Goal: Task Accomplishment & Management: Complete application form

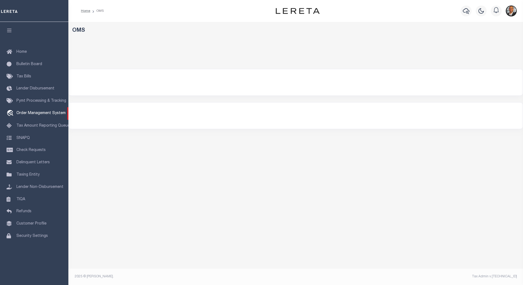
select select "200"
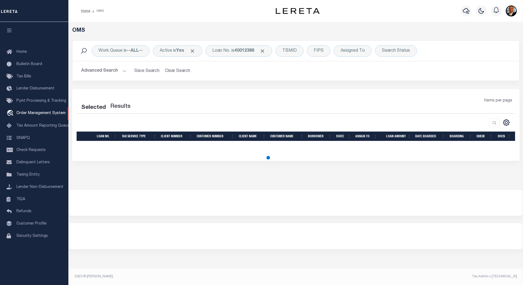
select select "200"
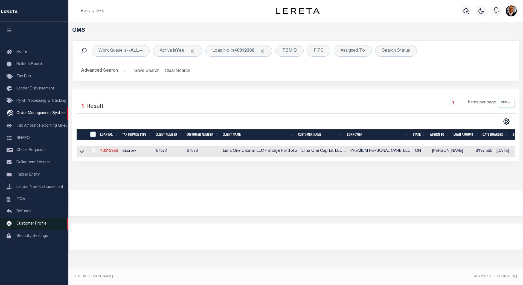
click at [29, 224] on span "Customer Profile" at bounding box center [31, 224] width 30 height 4
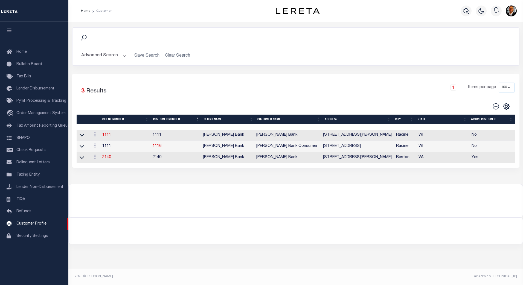
click at [123, 55] on button "Advanced Search" at bounding box center [103, 55] width 45 height 11
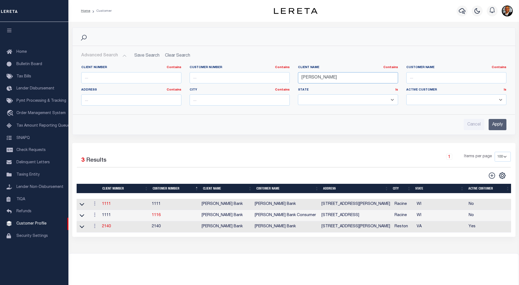
drag, startPoint x: 317, startPoint y: 80, endPoint x: 284, endPoint y: 79, distance: 33.1
click at [284, 79] on div "Client Number Contains Contains Is Customer Number Contains Contains Is Contains" at bounding box center [293, 87] width 433 height 45
click at [496, 124] on input "Apply" at bounding box center [497, 124] width 18 height 11
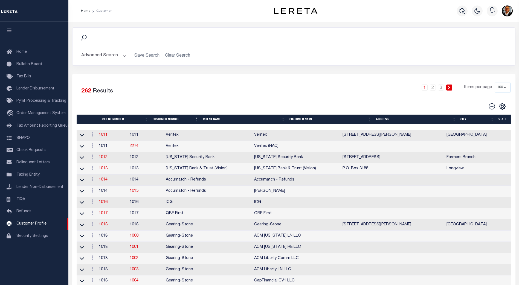
click at [123, 55] on button "Advanced Search" at bounding box center [103, 55] width 45 height 11
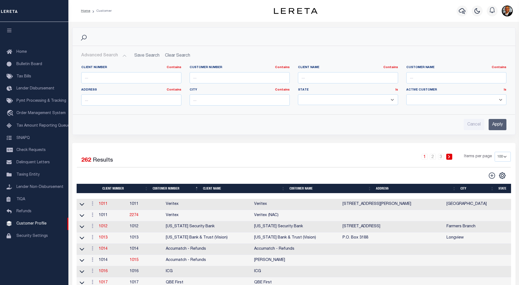
click at [501, 99] on select "Yes No" at bounding box center [456, 99] width 100 height 11
select select "true"
click at [406, 94] on select "Yes No" at bounding box center [456, 99] width 100 height 11
click at [501, 126] on input "Apply" at bounding box center [497, 124] width 18 height 11
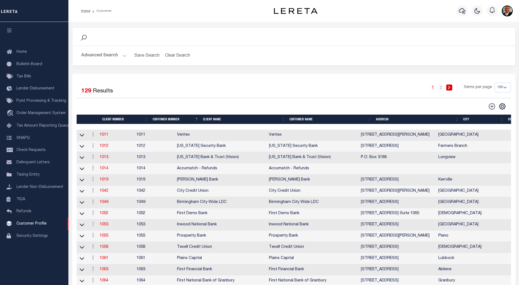
click at [124, 119] on th "Client Number" at bounding box center [125, 120] width 50 height 10
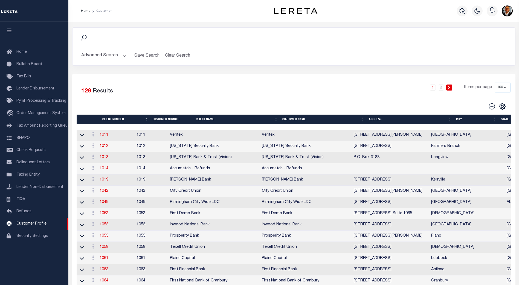
click at [124, 119] on th "Client Number" at bounding box center [125, 120] width 50 height 10
click at [502, 87] on select "100 200 400" at bounding box center [502, 88] width 16 height 10
select select "400"
click at [494, 83] on select "100 200 400" at bounding box center [502, 88] width 16 height 10
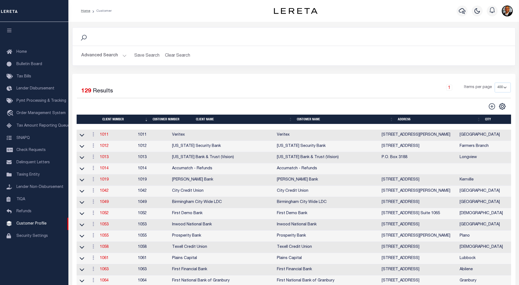
click at [130, 119] on th "Client Number" at bounding box center [125, 120] width 50 height 10
click at [144, 121] on th "Client Number" at bounding box center [125, 120] width 50 height 10
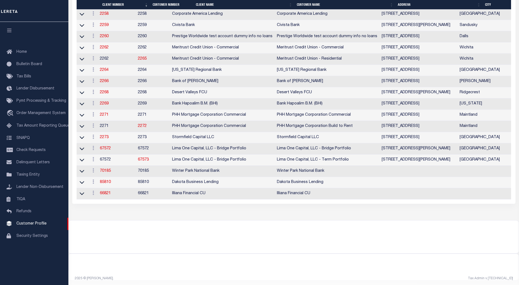
scroll to position [1404, 0]
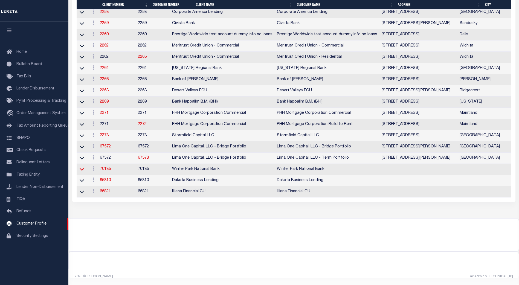
click at [83, 166] on icon at bounding box center [82, 169] width 5 height 6
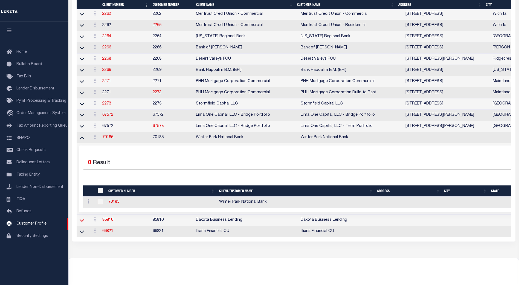
click at [82, 223] on icon at bounding box center [82, 220] width 5 height 6
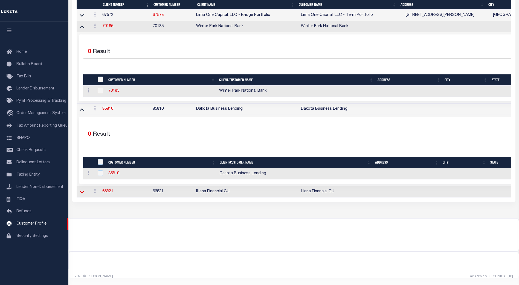
scroll to position [1541, 0]
click at [83, 195] on icon at bounding box center [82, 192] width 5 height 6
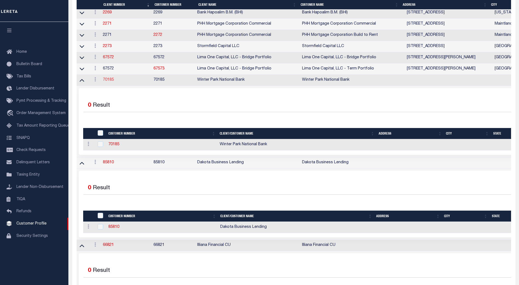
scroll to position [1461, 0]
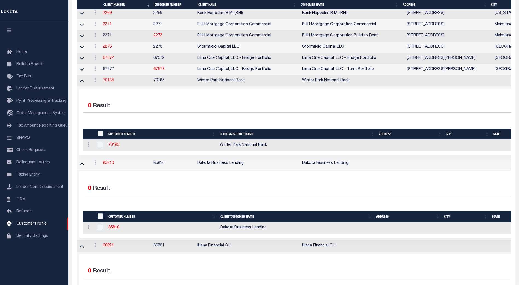
click at [110, 82] on link "70185" at bounding box center [108, 80] width 11 height 4
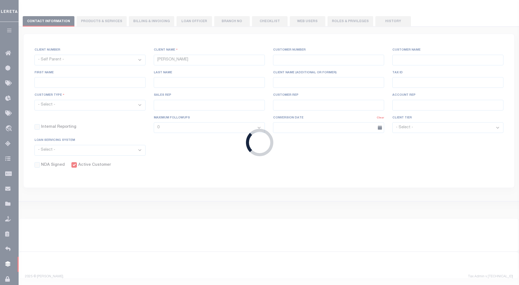
select select
type input "Winter Park National Bank"
type input "70185"
type input "Winter Park National Bank"
type input "[PERSON_NAME]"
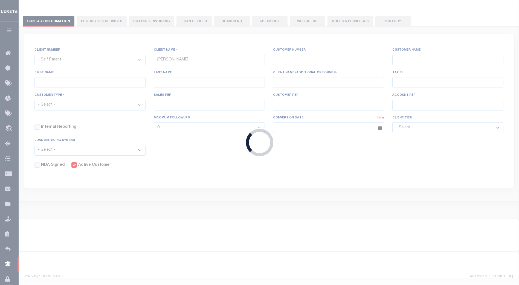
type input "[PERSON_NAME]"
select select "Residential"
type input "[PERSON_NAME]"
type input "Customer Service"
type input "[DATE]"
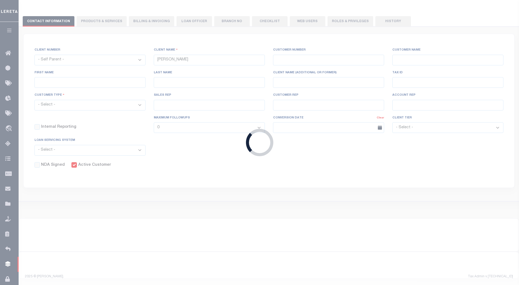
select select "Tier 3"
checkbox input "true"
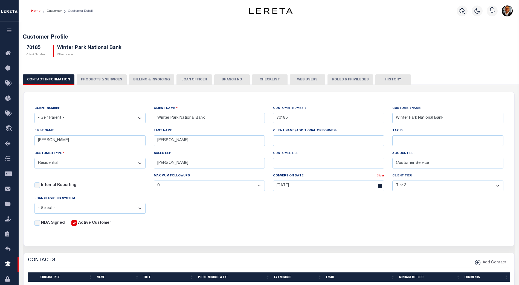
click at [102, 78] on button "PRODUCTS & SERVICES" at bounding box center [102, 79] width 50 height 10
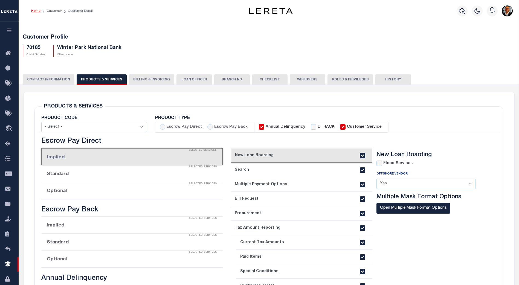
select select "STX"
radio input "true"
checkbox input "true"
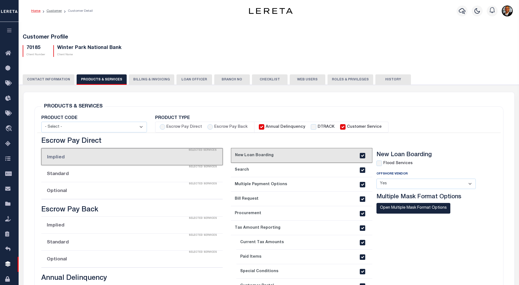
checkbox input "true"
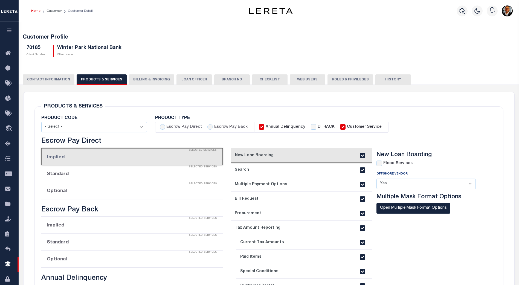
checkbox input "true"
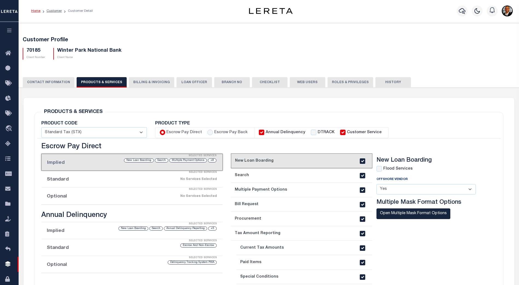
click at [147, 82] on button "Billing & Invoicing" at bounding box center [151, 82] width 45 height 10
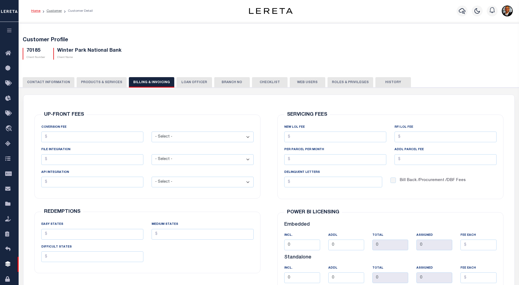
click at [189, 81] on button "LOAN OFFICER" at bounding box center [194, 82] width 36 height 10
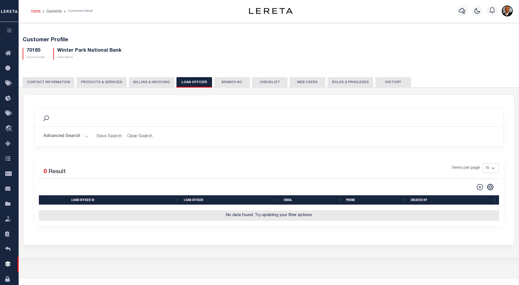
click at [228, 84] on button "Branch No" at bounding box center [232, 82] width 36 height 10
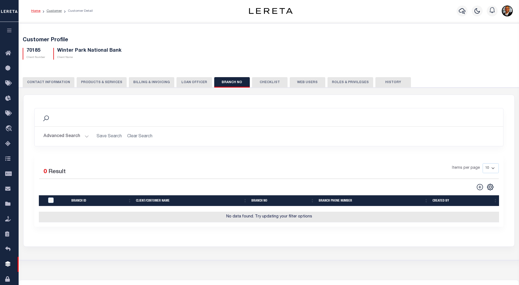
click at [263, 83] on button "Checklist" at bounding box center [270, 82] width 36 height 10
